Goal: Task Accomplishment & Management: Complete application form

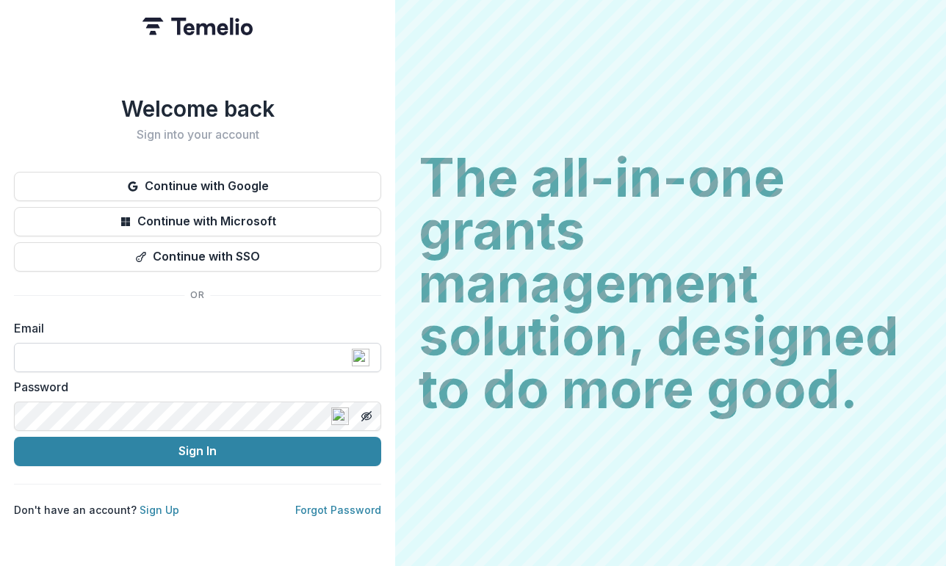
click at [142, 350] on input at bounding box center [197, 357] width 367 height 29
type input "**********"
click at [372, 411] on icon "Toggle password visibility" at bounding box center [367, 417] width 12 height 12
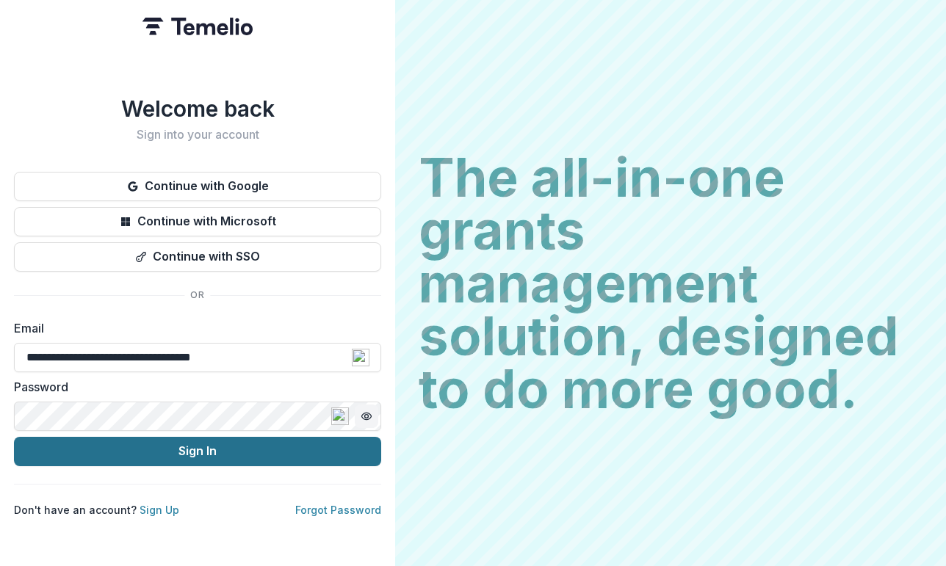
click at [189, 445] on button "Sign In" at bounding box center [197, 451] width 367 height 29
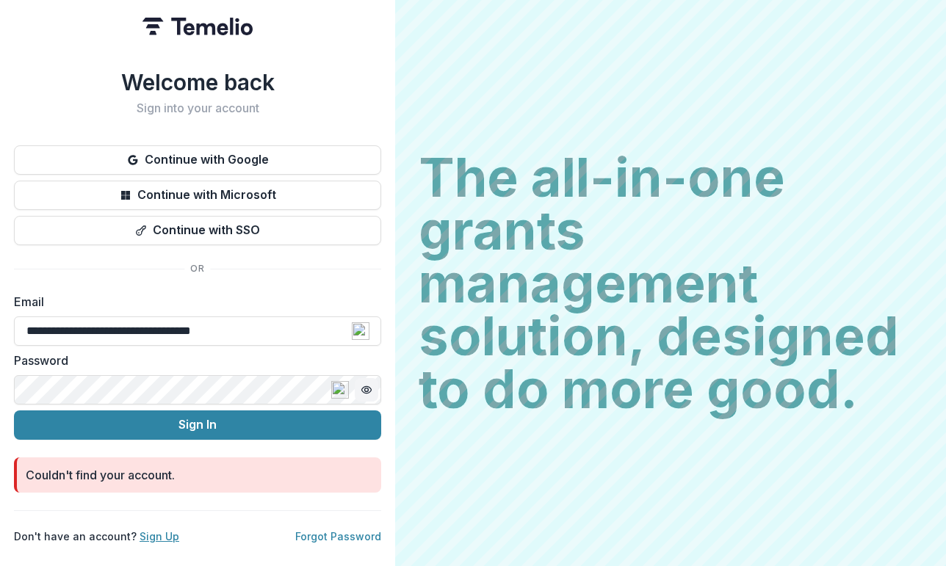
click at [156, 530] on link "Sign Up" at bounding box center [160, 536] width 40 height 12
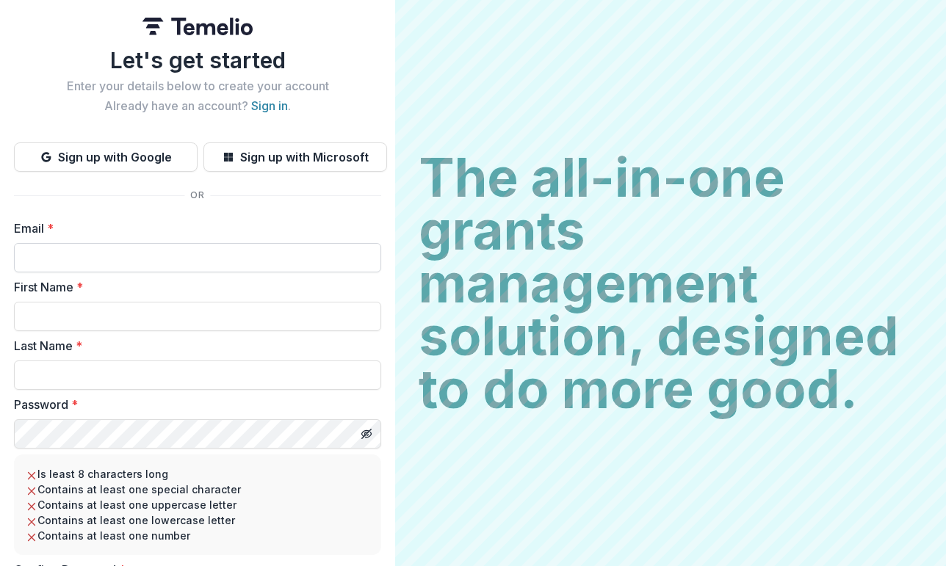
click at [195, 266] on input "Email *" at bounding box center [197, 257] width 367 height 29
type input "**********"
click at [125, 317] on input "First Name *" at bounding box center [197, 316] width 367 height 29
type input "******"
type input "*******"
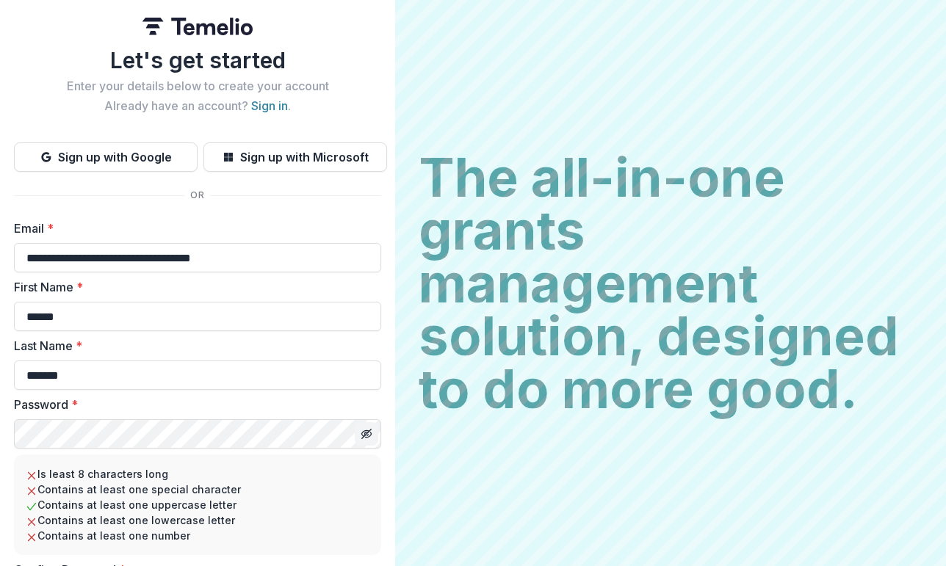
click at [370, 435] on button "Toggle password visibility" at bounding box center [367, 434] width 24 height 24
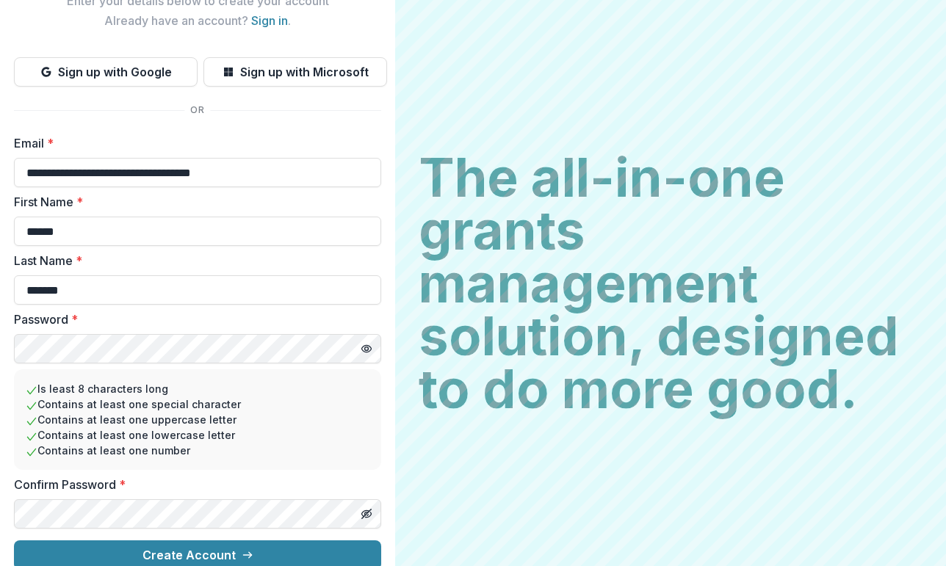
scroll to position [101, 0]
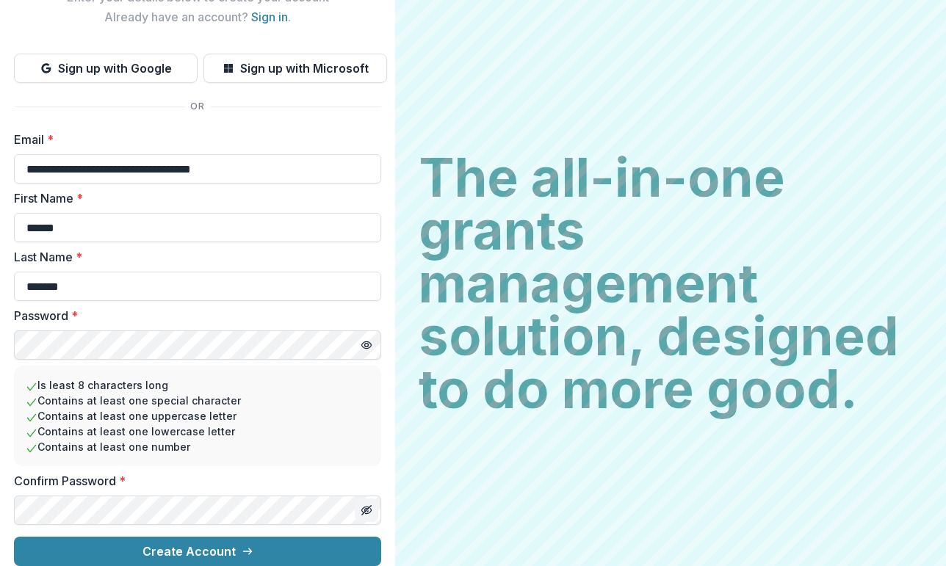
click at [362, 506] on line "Toggle password visibility" at bounding box center [366, 510] width 9 height 9
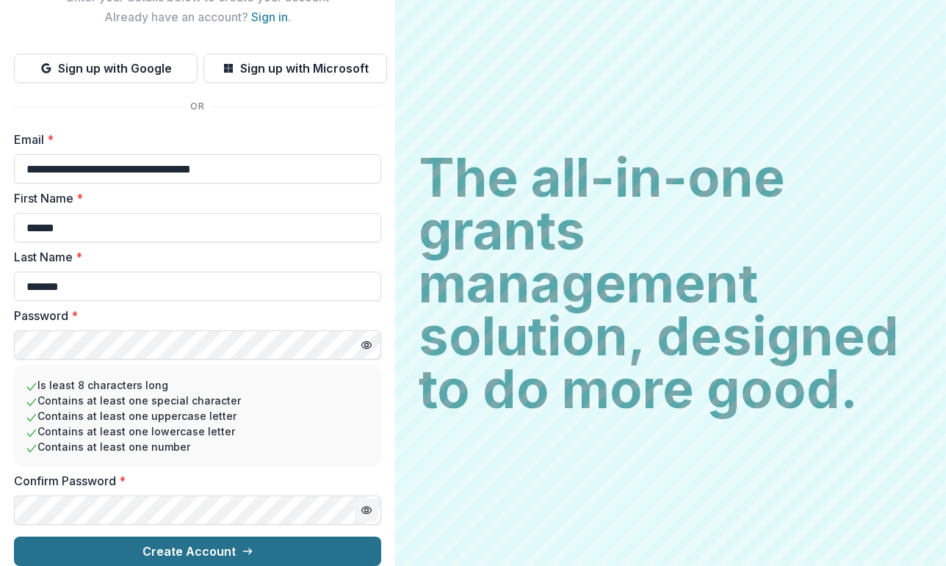
click at [184, 543] on button "Create Account" at bounding box center [197, 551] width 367 height 29
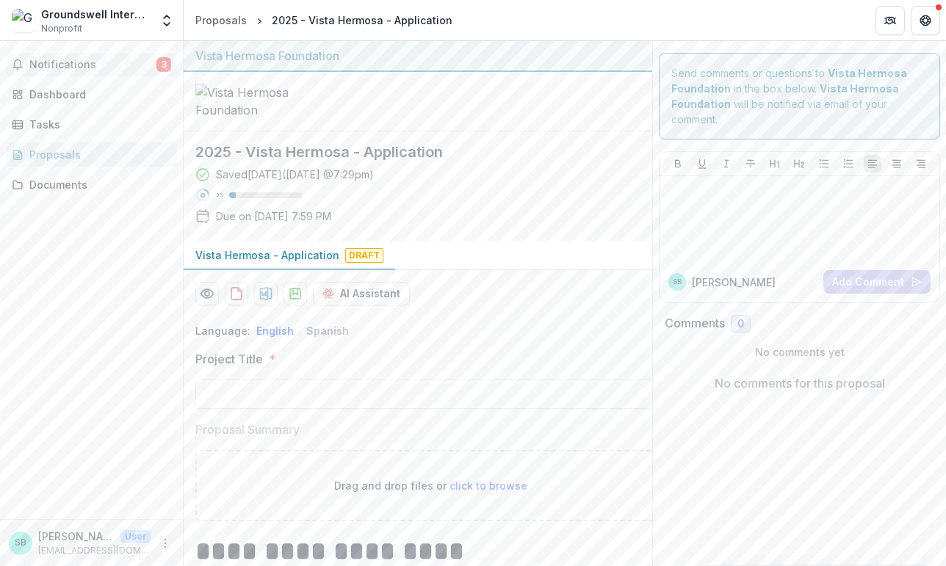
click at [164, 68] on span "3" at bounding box center [163, 64] width 15 height 15
click at [639, 38] on header "Proposals 2025 - Vista Hermosa - Application" at bounding box center [565, 20] width 763 height 40
click at [927, 18] on icon "Get Help" at bounding box center [926, 21] width 12 height 12
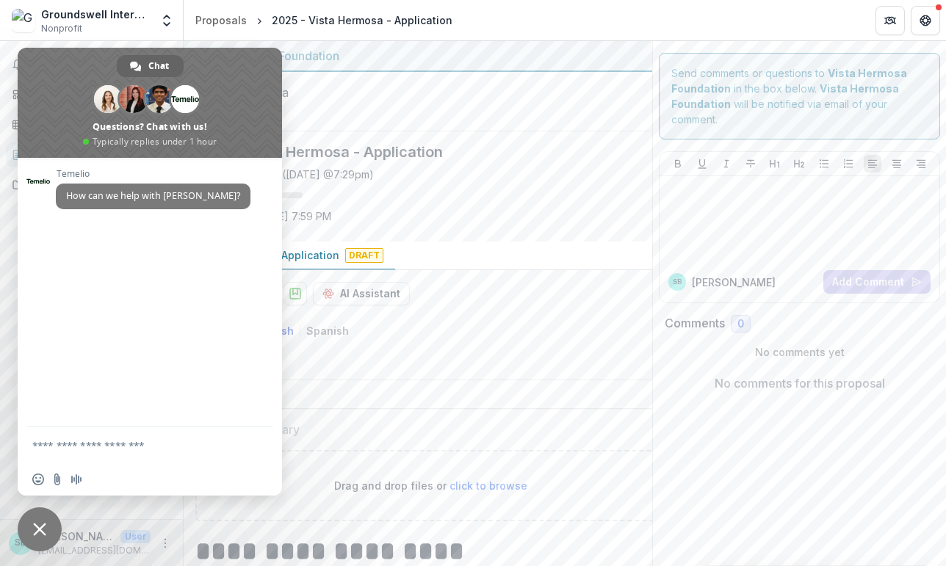
click at [36, 526] on span "Close chat" at bounding box center [39, 529] width 13 height 13
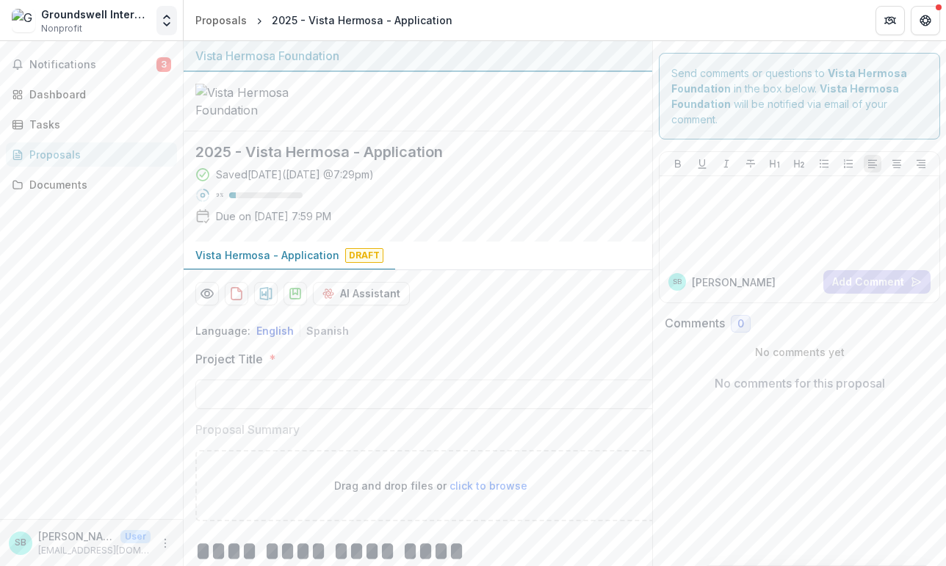
click at [164, 27] on icon "Open entity switcher" at bounding box center [166, 20] width 15 height 15
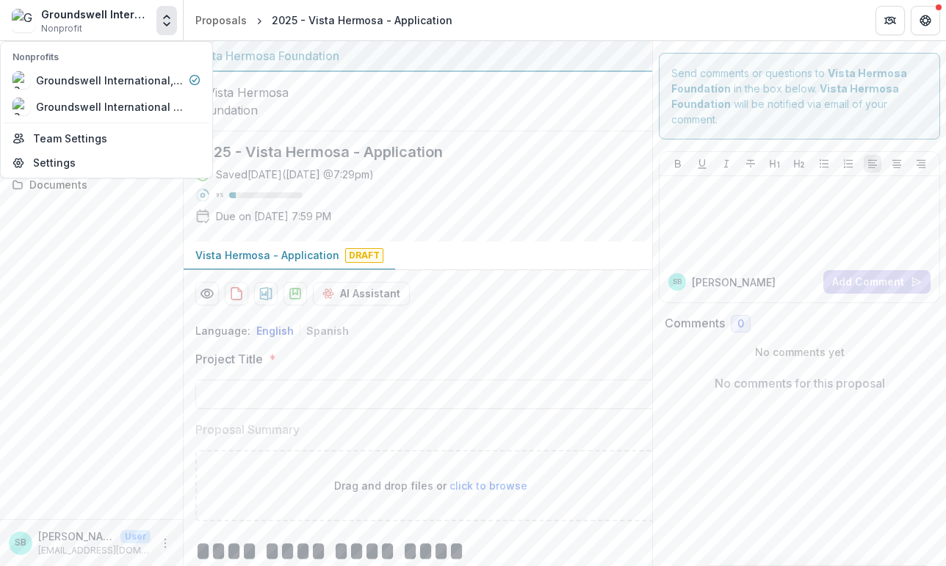
click at [109, 291] on div "Notifications 3 Dashboard Tasks Proposals Documents" at bounding box center [91, 280] width 183 height 478
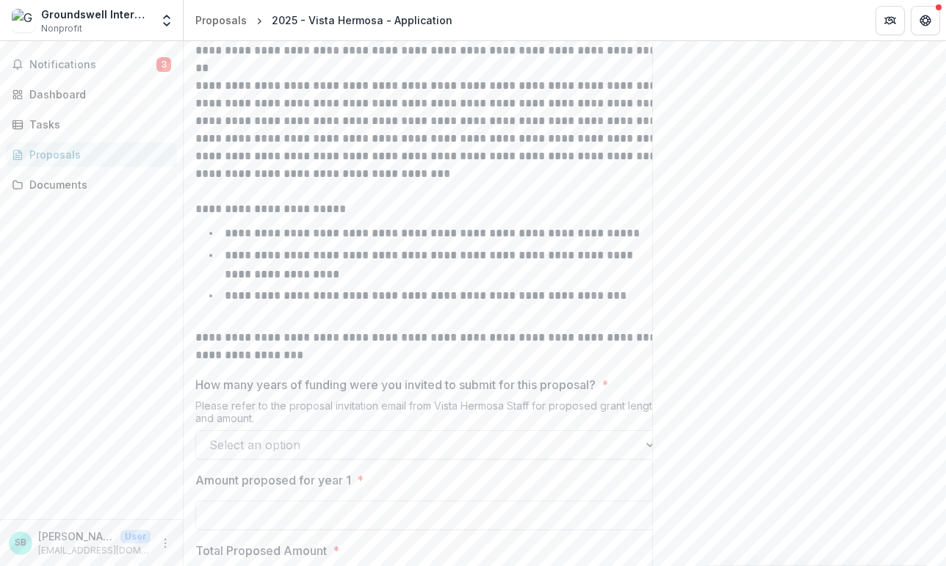
scroll to position [632, 0]
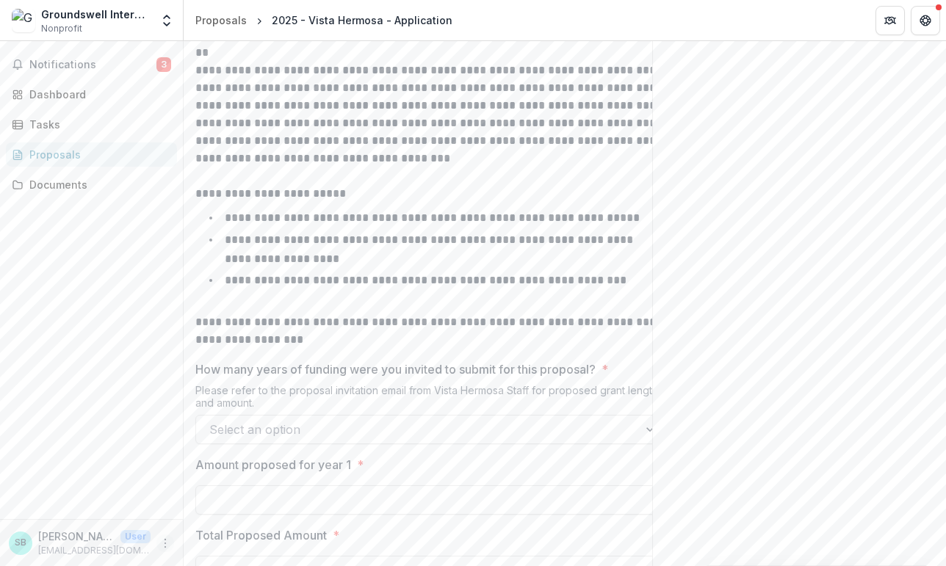
click at [167, 544] on icon "More" at bounding box center [165, 544] width 12 height 12
click at [226, 539] on button "Logout" at bounding box center [262, 537] width 157 height 24
